Goal: Task Accomplishment & Management: Complete application form

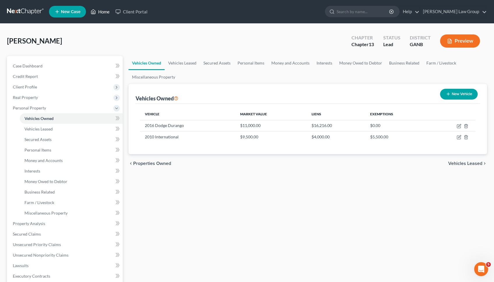
click at [109, 13] on link "Home" at bounding box center [100, 11] width 25 height 10
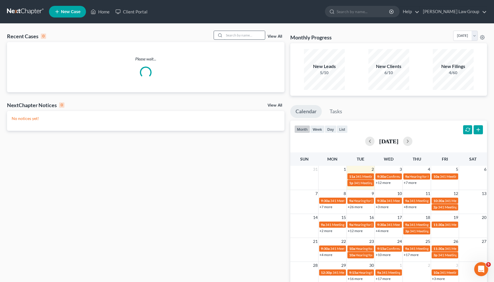
click at [248, 36] on input "search" at bounding box center [244, 35] width 41 height 8
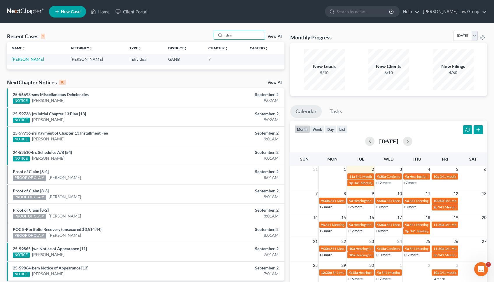
type input "dim"
click at [44, 57] on link "[PERSON_NAME]" at bounding box center [28, 59] width 32 height 5
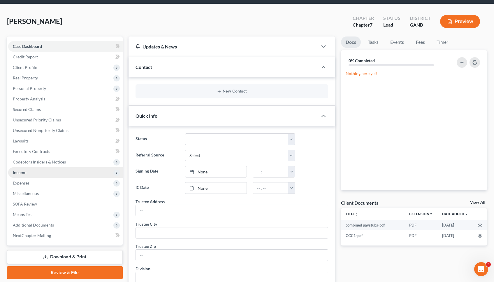
scroll to position [33, 0]
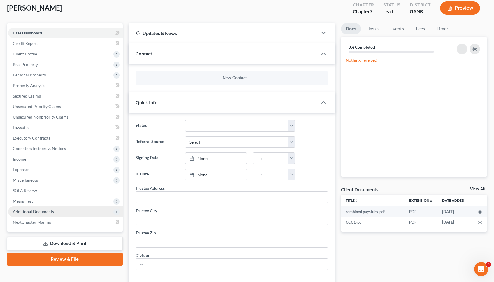
click at [44, 210] on span "Additional Documents" at bounding box center [33, 211] width 41 height 5
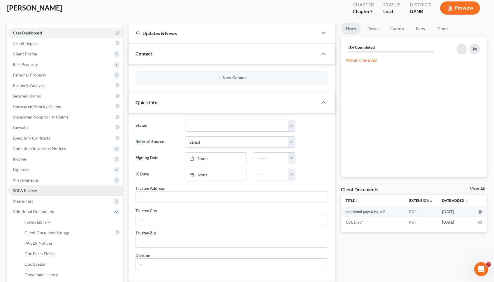
click at [41, 190] on link "SOFA Review" at bounding box center [65, 190] width 115 height 10
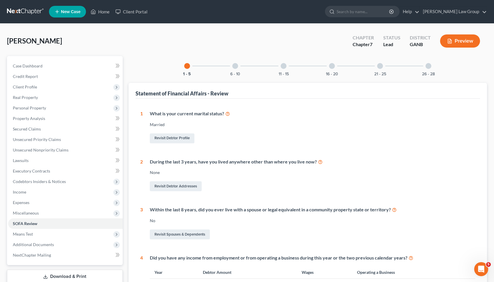
click at [428, 76] on div "1 - 5 6 - 10 11 - 15 16 - 20 21 - 25 26 - 28 Statement of Financial Affairs - R…" at bounding box center [308, 264] width 358 height 416
click at [425, 73] on button "26 - 28" at bounding box center [428, 74] width 13 height 4
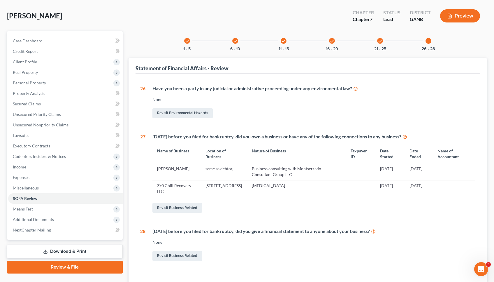
scroll to position [29, 0]
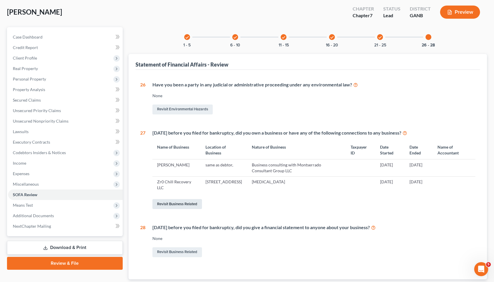
click at [194, 204] on link "Revisit Business Related" at bounding box center [177, 204] width 50 height 10
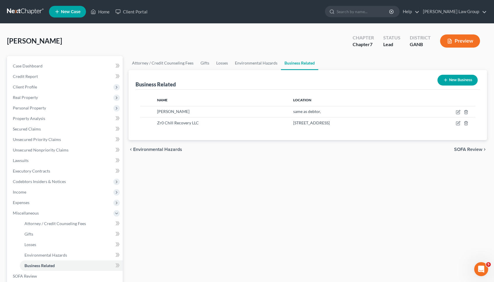
click at [446, 78] on icon "button" at bounding box center [445, 80] width 5 height 5
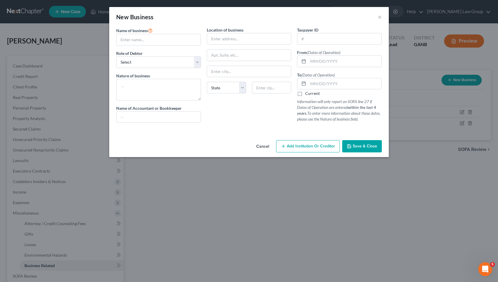
click at [161, 47] on div "Name of business * Role of Debtor * Select A member of a limited liability comp…" at bounding box center [158, 77] width 91 height 100
type input "Handy Trips LLC"
click at [332, 60] on input "text" at bounding box center [344, 61] width 73 height 11
paste input "12/17/2018"
type input "12/17/2018"
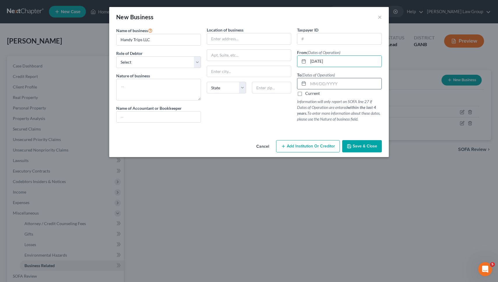
click at [346, 81] on input "text" at bounding box center [344, 83] width 73 height 11
paste input "07/29/2021"
type input "07/29/2021"
select select "member"
click at [156, 88] on textarea at bounding box center [158, 90] width 85 height 22
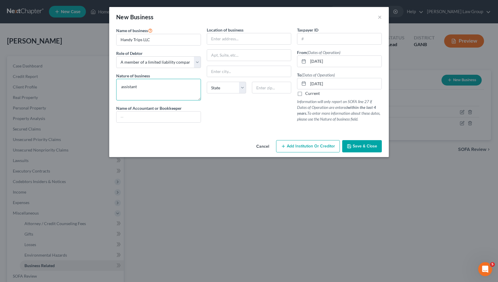
type textarea "assistant"
click at [362, 145] on span "Save & Close" at bounding box center [365, 145] width 24 height 5
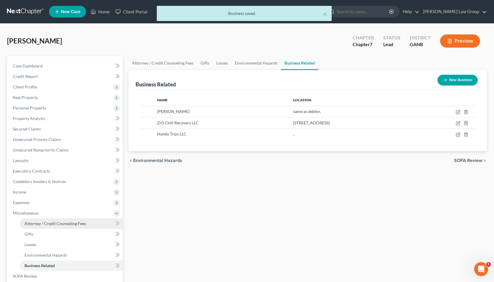
scroll to position [10, 0]
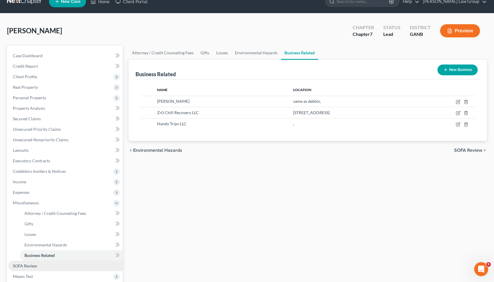
click at [65, 263] on link "SOFA Review" at bounding box center [65, 265] width 115 height 10
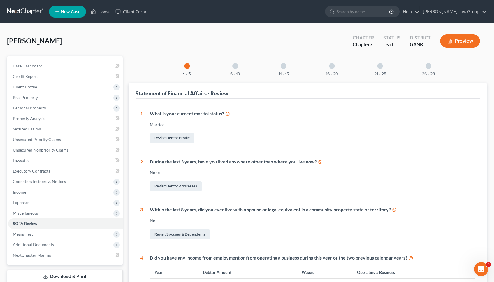
click at [431, 71] on div "26 - 28" at bounding box center [428, 66] width 20 height 20
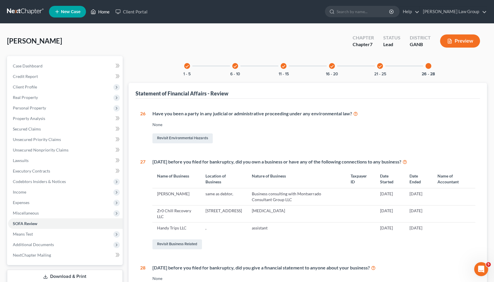
click at [104, 12] on link "Home" at bounding box center [100, 11] width 25 height 10
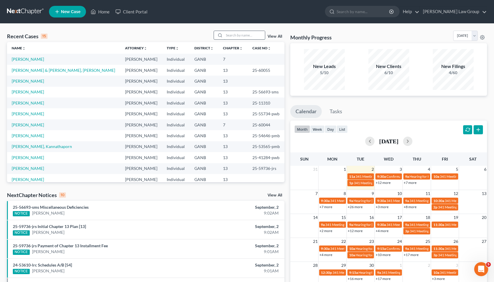
click at [231, 35] on input "search" at bounding box center [244, 35] width 41 height 8
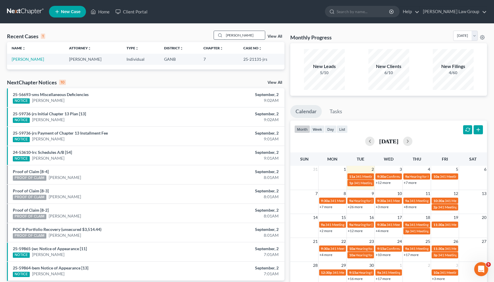
type input "[PERSON_NAME]"
drag, startPoint x: 231, startPoint y: 35, endPoint x: 46, endPoint y: 58, distance: 185.9
click at [44, 58] on link "[PERSON_NAME]" at bounding box center [28, 59] width 32 height 5
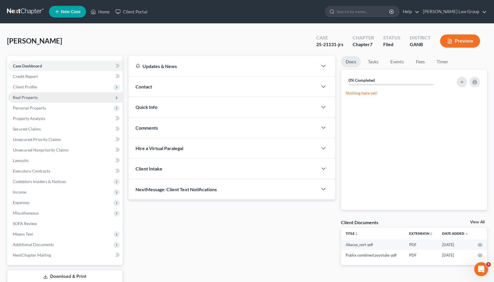
click at [44, 100] on span "Real Property" at bounding box center [65, 97] width 115 height 10
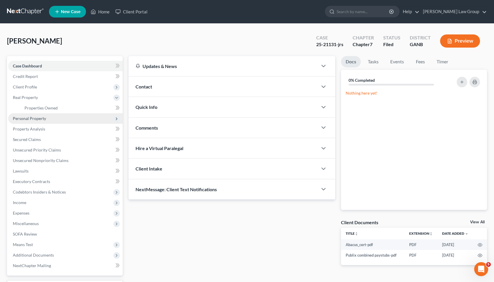
click at [43, 117] on span "Personal Property" at bounding box center [29, 118] width 33 height 5
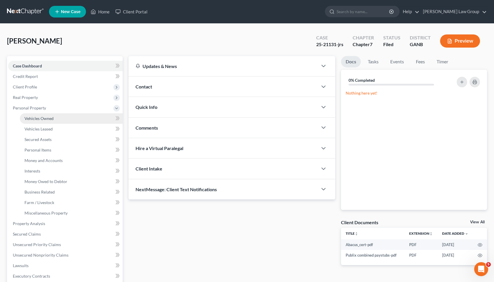
click at [45, 118] on span "Vehicles Owned" at bounding box center [38, 118] width 29 height 5
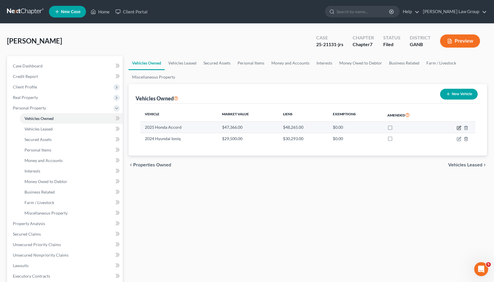
click at [458, 126] on icon "button" at bounding box center [459, 127] width 5 height 5
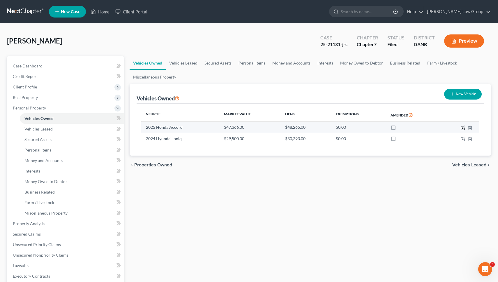
select select "0"
select select "1"
select select "0"
select select "10"
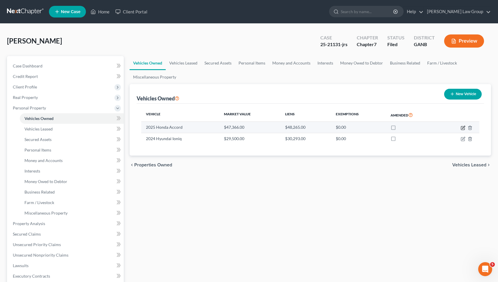
select select "0"
select select "2"
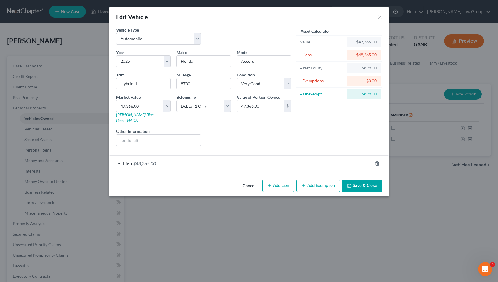
click at [228, 159] on div "Lien $48,265.00" at bounding box center [240, 162] width 263 height 15
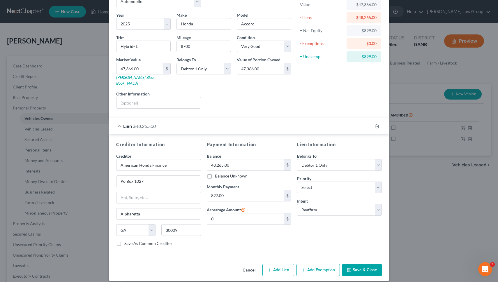
scroll to position [37, 0]
click at [246, 264] on button "Cancel" at bounding box center [249, 270] width 22 height 12
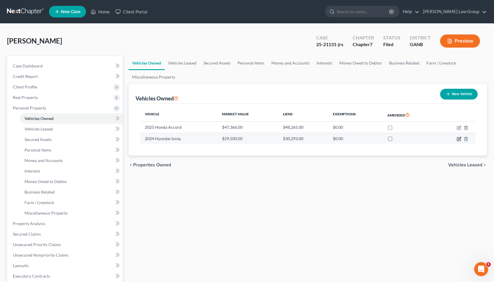
click at [457, 136] on icon "button" at bounding box center [459, 138] width 5 height 5
select select "0"
select select "2"
select select "0"
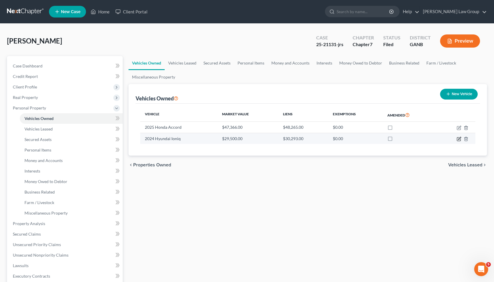
select select "4"
select select "0"
select select "2"
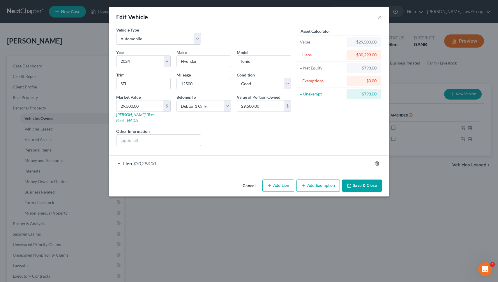
click at [251, 155] on div "Lien $30,293.00" at bounding box center [240, 162] width 263 height 15
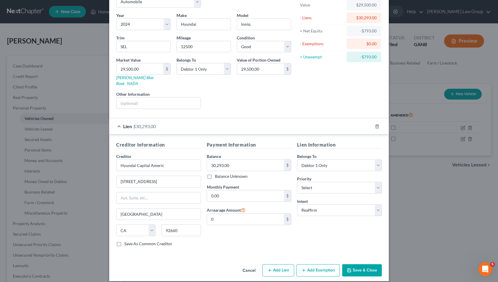
click at [244, 265] on button "Cancel" at bounding box center [249, 270] width 22 height 12
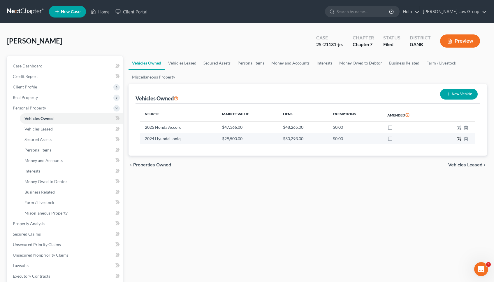
click at [458, 137] on icon "button" at bounding box center [459, 138] width 5 height 5
select select "0"
select select "2"
select select "0"
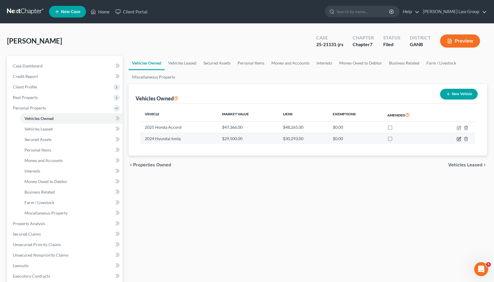
select select "4"
select select "0"
select select "2"
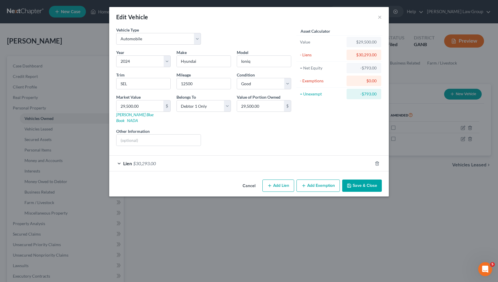
click at [241, 160] on div "Lien $30,293.00" at bounding box center [240, 162] width 263 height 15
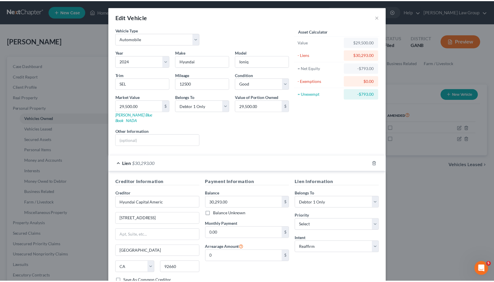
scroll to position [0, 0]
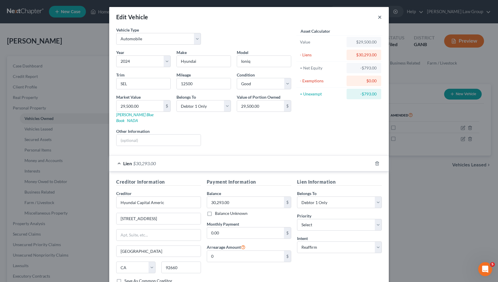
click at [378, 17] on button "×" at bounding box center [380, 16] width 4 height 7
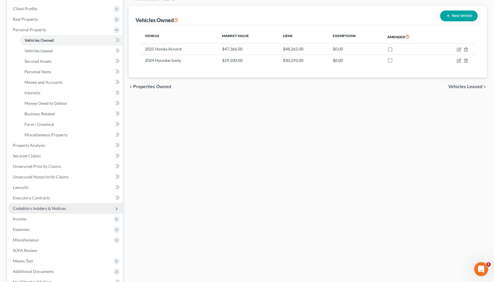
scroll to position [79, 0]
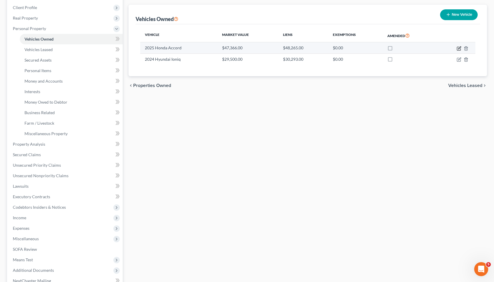
click at [458, 48] on icon "button" at bounding box center [459, 48] width 5 height 5
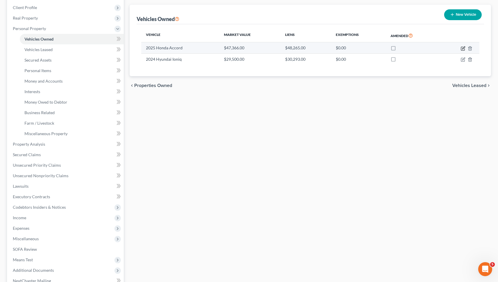
select select "0"
select select "1"
select select "0"
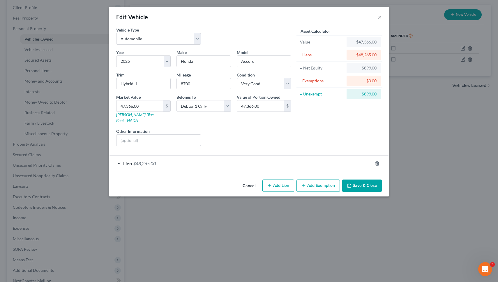
click at [247, 180] on button "Cancel" at bounding box center [249, 186] width 22 height 12
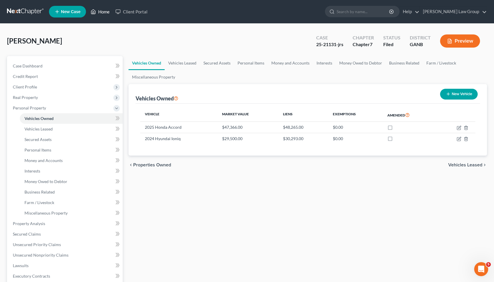
scroll to position [0, 0]
click at [107, 12] on link "Home" at bounding box center [100, 11] width 25 height 10
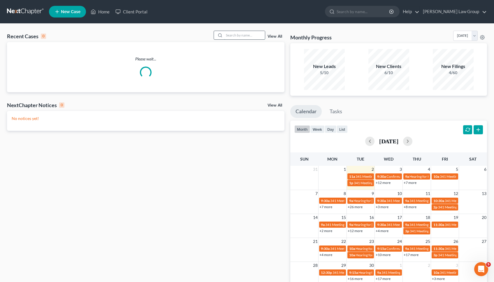
click at [251, 37] on input "search" at bounding box center [244, 35] width 41 height 8
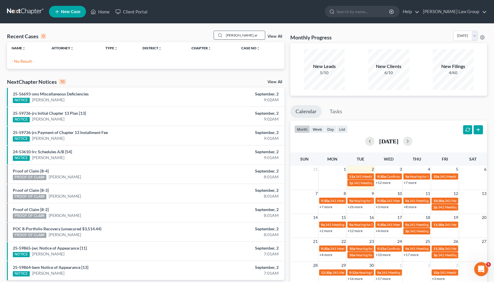
click at [252, 32] on input "[PERSON_NAME],ar" at bounding box center [244, 35] width 41 height 8
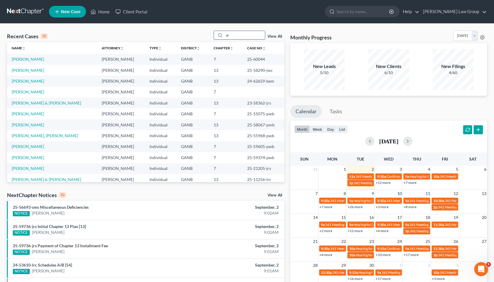
click at [256, 34] on input "ar" at bounding box center [244, 35] width 41 height 8
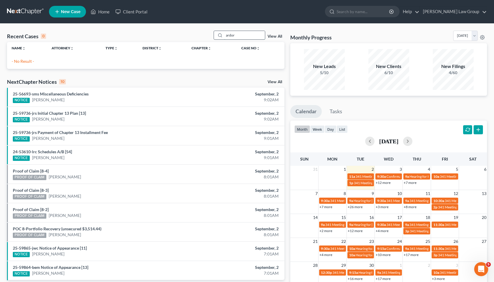
drag, startPoint x: 256, startPoint y: 34, endPoint x: 258, endPoint y: 37, distance: 3.4
click at [258, 37] on input "ardor" at bounding box center [244, 35] width 41 height 8
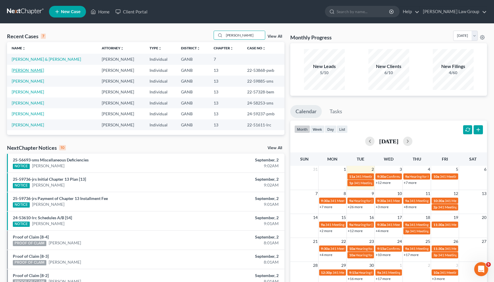
type input "[PERSON_NAME]"
click at [25, 72] on link "[PERSON_NAME]" at bounding box center [28, 70] width 32 height 5
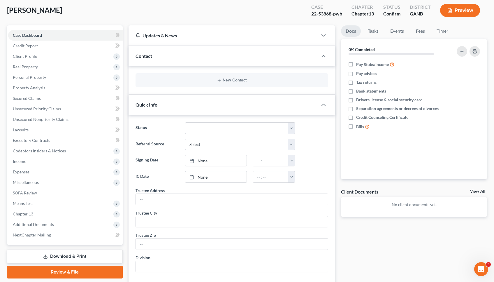
scroll to position [27, 0]
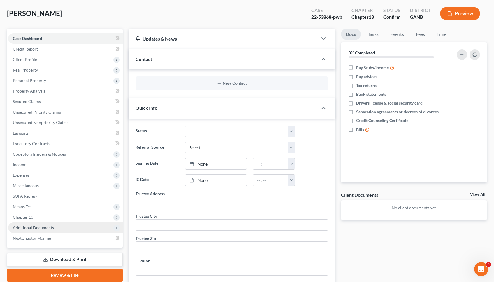
click at [13, 228] on span "Additional Documents" at bounding box center [65, 227] width 115 height 10
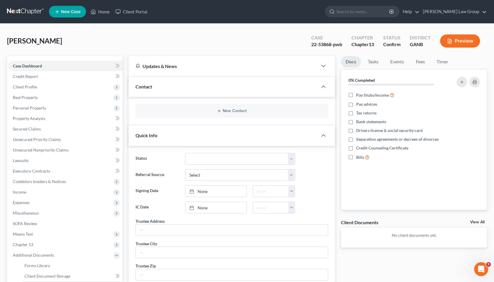
scroll to position [0, 0]
click at [326, 43] on div "22-53868-pwb" at bounding box center [326, 44] width 31 height 7
copy div "53868"
click at [108, 10] on link "Home" at bounding box center [100, 11] width 25 height 10
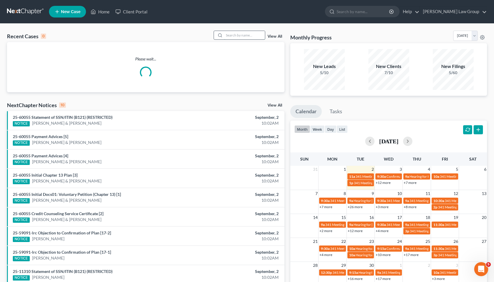
click at [257, 37] on input "search" at bounding box center [244, 35] width 41 height 8
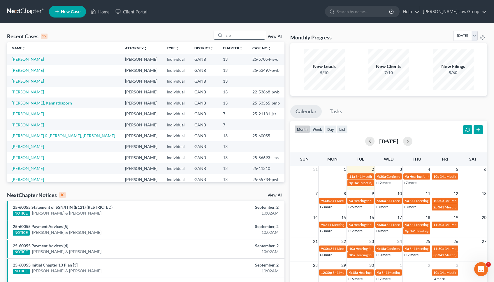
type input "[PERSON_NAME]"
